Goal: Find specific page/section: Find specific page/section

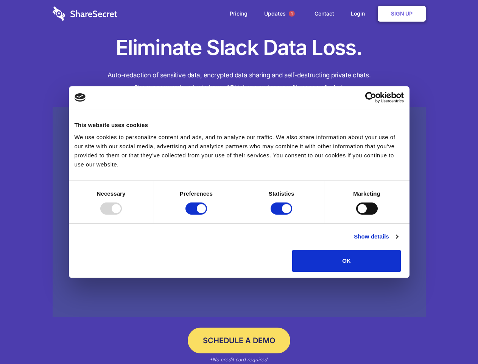
click at [122, 214] on div at bounding box center [111, 208] width 22 height 12
click at [207, 214] on input "Preferences" at bounding box center [197, 208] width 22 height 12
checkbox input "false"
click at [283, 214] on input "Statistics" at bounding box center [282, 208] width 22 height 12
checkbox input "false"
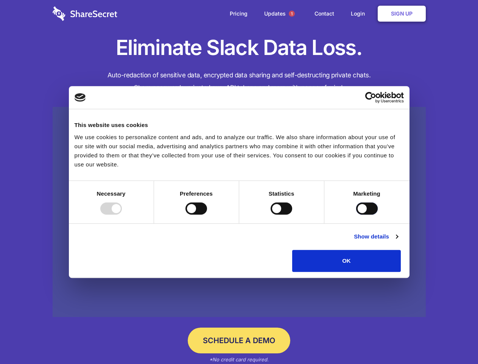
click at [356, 214] on input "Marketing" at bounding box center [367, 208] width 22 height 12
checkbox input "true"
click at [398, 241] on link "Show details" at bounding box center [376, 236] width 44 height 9
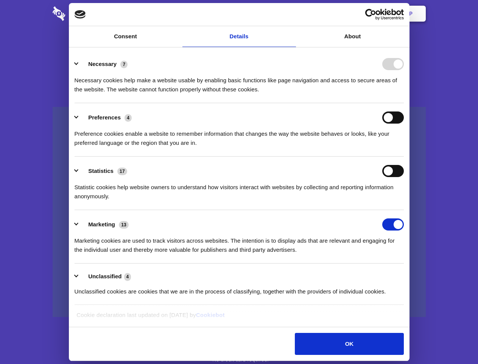
click at [419, 274] on body "Consent Details [#IABV2SETTINGS#] About This website uses cookies We use cookie…" at bounding box center [239, 182] width 478 height 364
click at [292, 14] on span "1" at bounding box center [292, 14] width 6 height 6
